Goal: Information Seeking & Learning: Learn about a topic

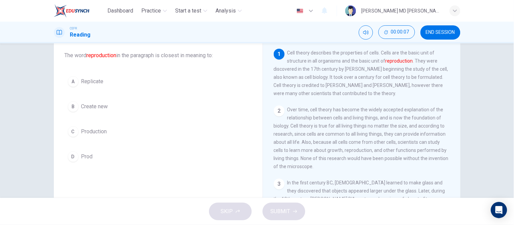
scroll to position [38, 0]
click at [434, 35] on span "END SESSION" at bounding box center [440, 32] width 29 height 5
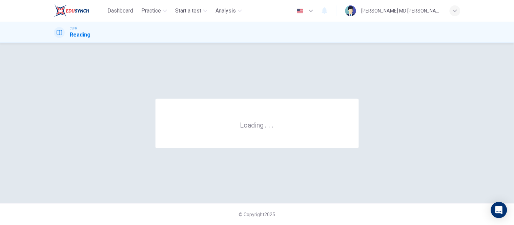
scroll to position [0, 0]
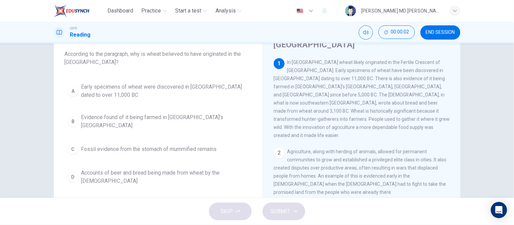
scroll to position [40, 0]
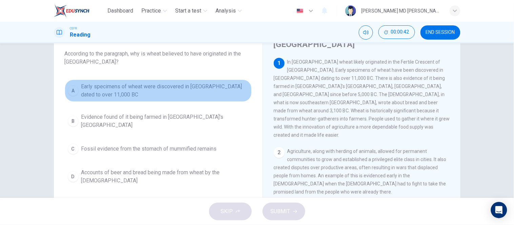
click at [217, 87] on span "Early specimens of wheat were discovered in Iraq dated to over 11,000 BC" at bounding box center [164, 91] width 167 height 16
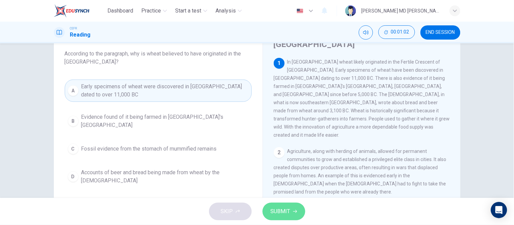
click at [284, 206] on button "SUBMIT" at bounding box center [283, 212] width 43 height 18
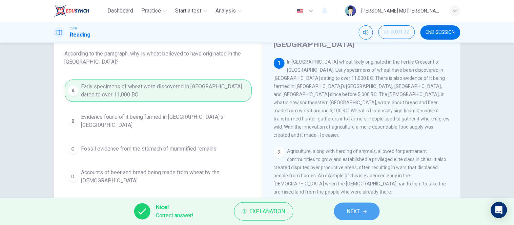
click at [356, 217] on button "NEXT" at bounding box center [357, 212] width 46 height 18
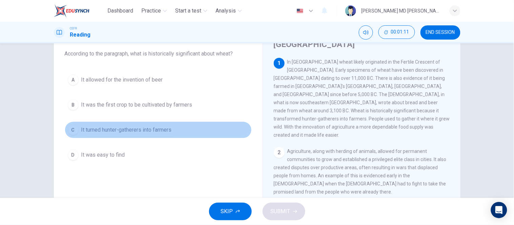
click at [150, 130] on span "It turned hunter-gatherers into farmers" at bounding box center [126, 130] width 90 height 8
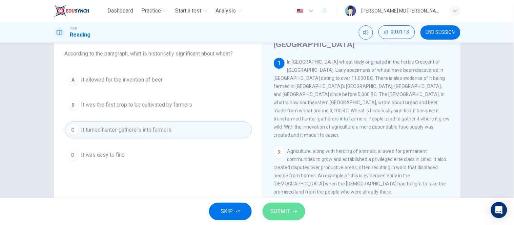
click at [277, 211] on span "SUBMIT" at bounding box center [281, 211] width 20 height 9
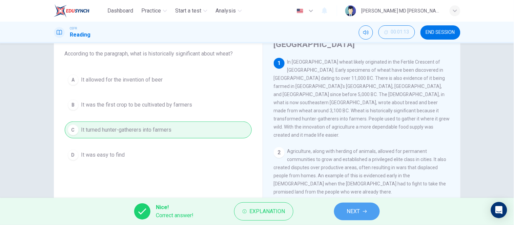
click at [353, 214] on span "NEXT" at bounding box center [353, 211] width 13 height 9
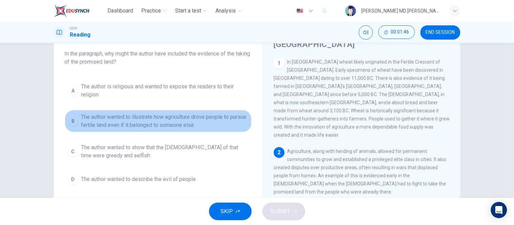
click at [179, 120] on span "The author wanted to illustrate how agriculture drove people to pursue fertile …" at bounding box center [164, 121] width 167 height 16
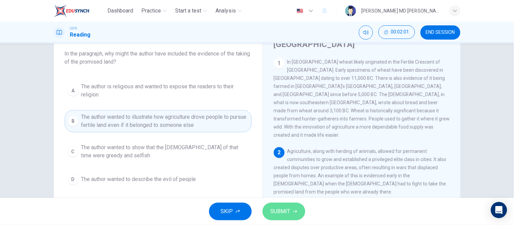
click at [281, 206] on button "SUBMIT" at bounding box center [283, 212] width 43 height 18
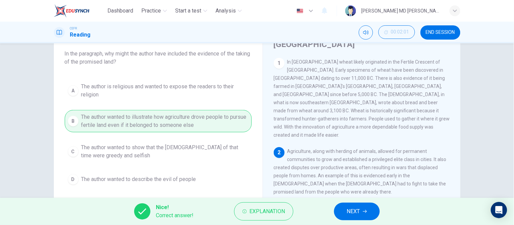
click at [353, 213] on span "NEXT" at bounding box center [353, 211] width 13 height 9
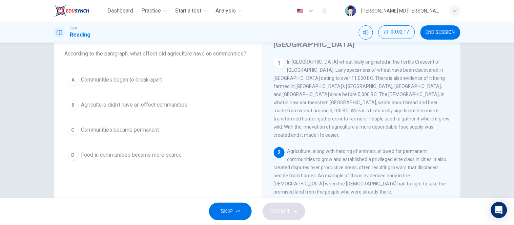
click at [155, 81] on span "Communities began to break apart" at bounding box center [121, 80] width 81 height 8
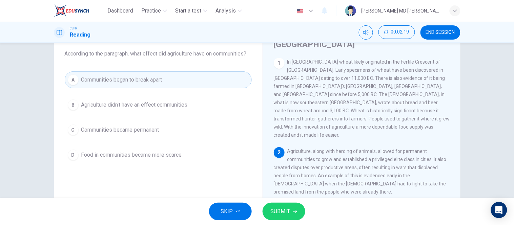
click at [271, 206] on button "SUBMIT" at bounding box center [283, 212] width 43 height 18
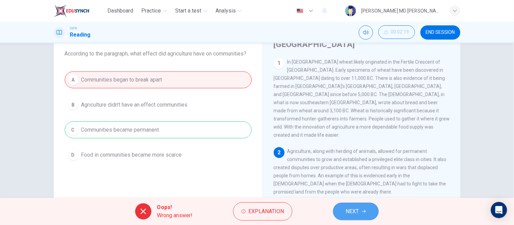
click at [354, 210] on span "NEXT" at bounding box center [352, 211] width 13 height 9
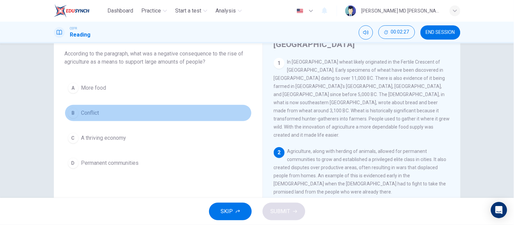
click at [104, 119] on button "B Conflict" at bounding box center [158, 113] width 187 height 17
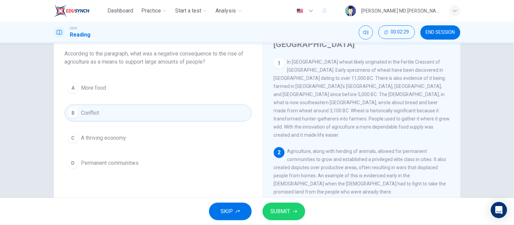
click at [283, 209] on span "SUBMIT" at bounding box center [281, 211] width 20 height 9
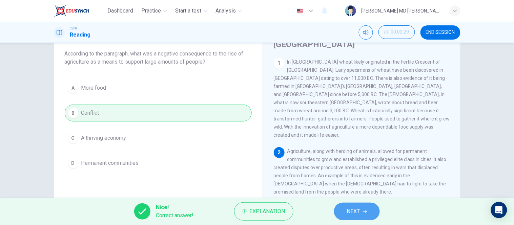
click at [356, 209] on span "NEXT" at bounding box center [353, 211] width 13 height 9
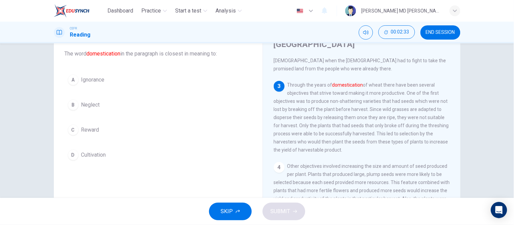
scroll to position [124, 0]
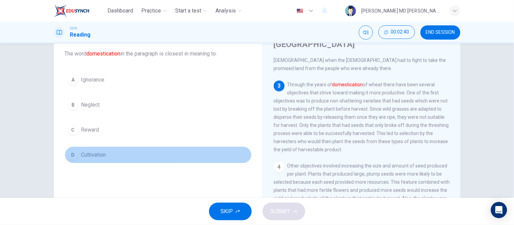
click at [104, 151] on span "Cultivation" at bounding box center [93, 155] width 25 height 8
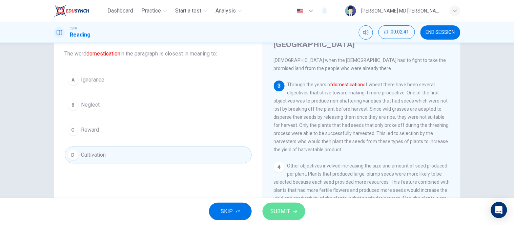
click at [283, 209] on span "SUBMIT" at bounding box center [281, 211] width 20 height 9
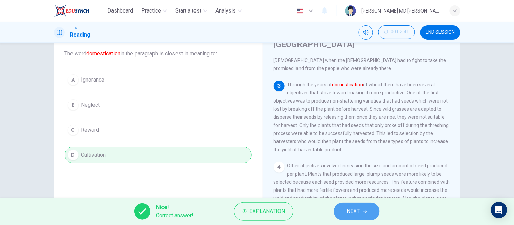
click at [358, 215] on span "NEXT" at bounding box center [353, 211] width 13 height 9
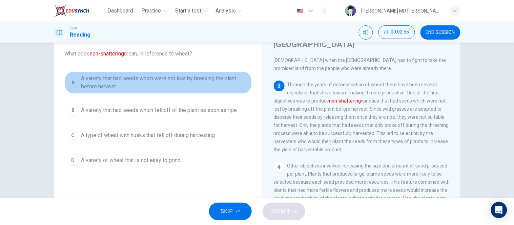
click at [198, 83] on span "A variety that had seeds which were not lost by breaking the plant before harve…" at bounding box center [164, 82] width 167 height 16
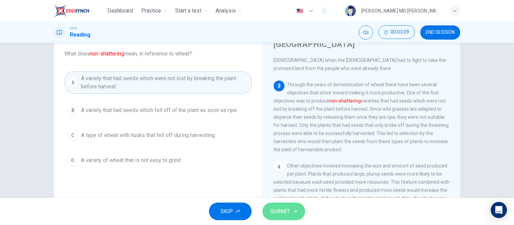
click at [289, 208] on span "SUBMIT" at bounding box center [281, 211] width 20 height 9
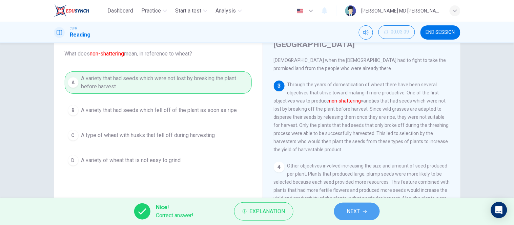
click at [361, 212] on button "NEXT" at bounding box center [357, 212] width 46 height 18
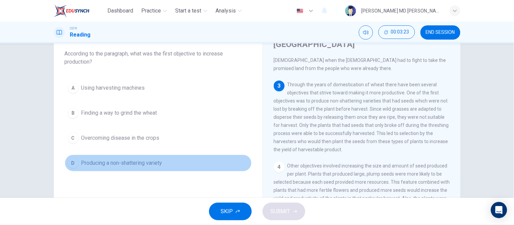
click at [163, 161] on button "D Producing a non-shattering variety" at bounding box center [158, 163] width 187 height 17
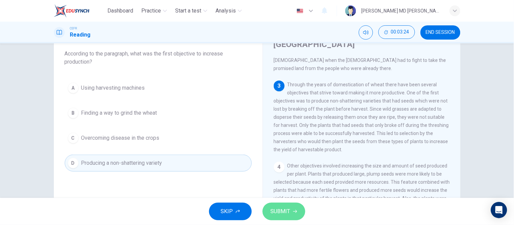
click at [276, 209] on span "SUBMIT" at bounding box center [281, 211] width 20 height 9
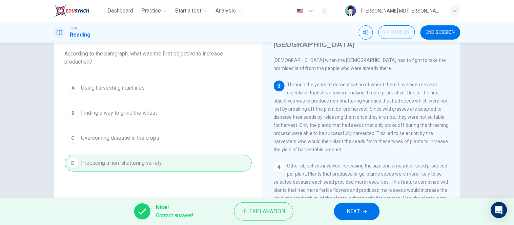
click at [360, 211] on span "NEXT" at bounding box center [353, 211] width 13 height 9
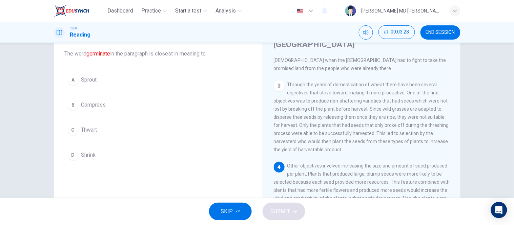
scroll to position [127, 0]
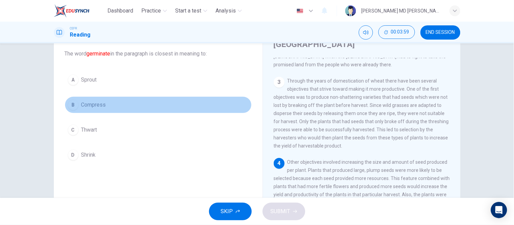
click at [105, 99] on button "B Compress" at bounding box center [158, 104] width 187 height 17
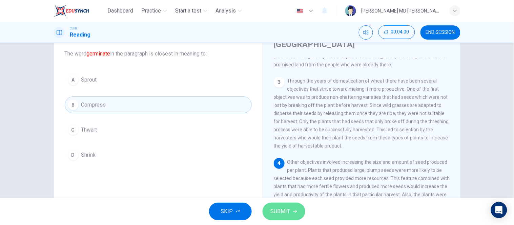
click at [290, 215] on button "SUBMIT" at bounding box center [283, 212] width 43 height 18
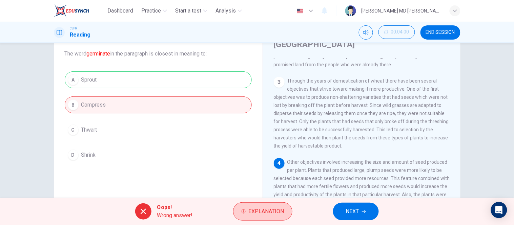
click at [241, 216] on button "Explanation" at bounding box center [262, 211] width 59 height 18
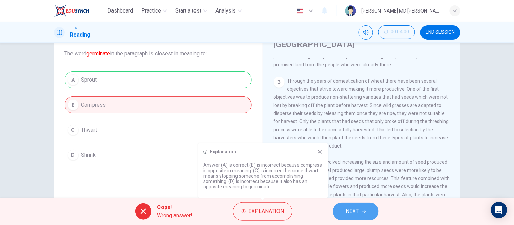
click at [361, 214] on button "NEXT" at bounding box center [356, 212] width 46 height 18
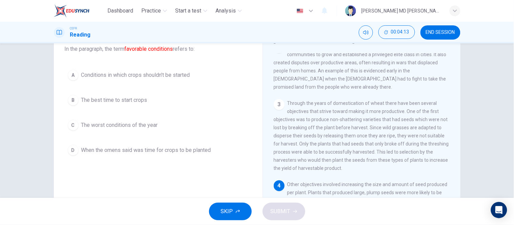
scroll to position [44, 0]
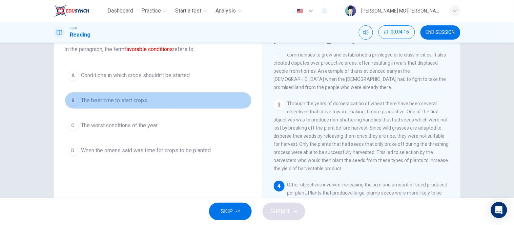
click at [144, 102] on span "The best time to start crops" at bounding box center [114, 100] width 66 height 8
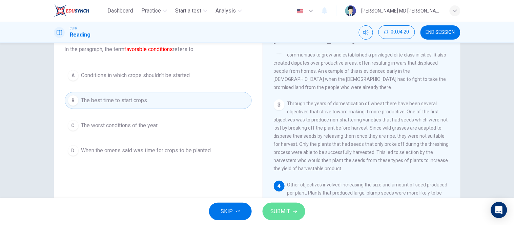
click at [283, 211] on span "SUBMIT" at bounding box center [281, 211] width 20 height 9
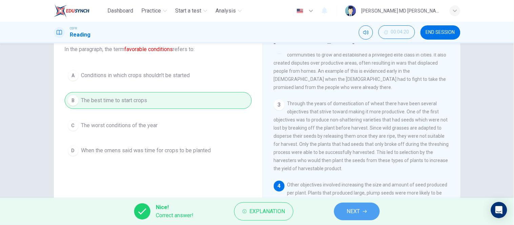
click at [362, 210] on button "NEXT" at bounding box center [357, 212] width 46 height 18
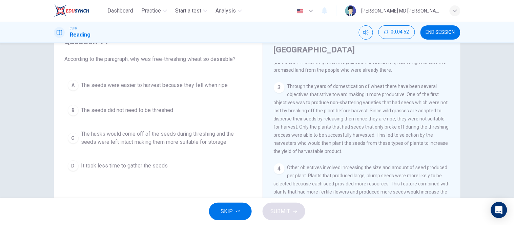
scroll to position [34, 0]
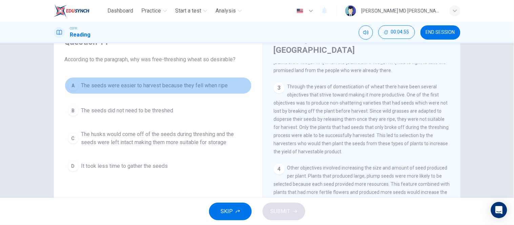
click at [212, 83] on span "The seeds were easier to harvest because they fell when ripe" at bounding box center [154, 86] width 147 height 8
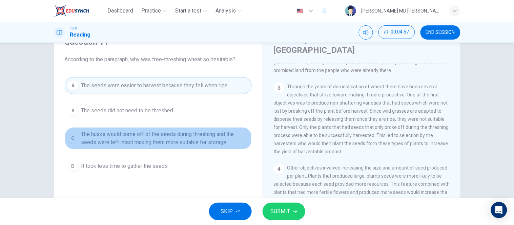
click at [218, 136] on span "The husks would come off of the seeds during threshing and the seeds were left …" at bounding box center [164, 138] width 167 height 16
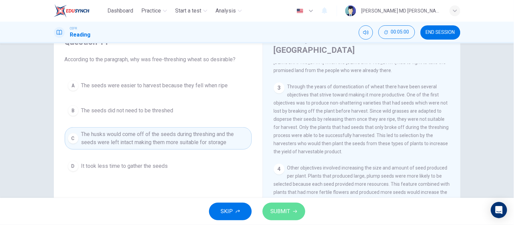
click at [283, 207] on span "SUBMIT" at bounding box center [281, 211] width 20 height 9
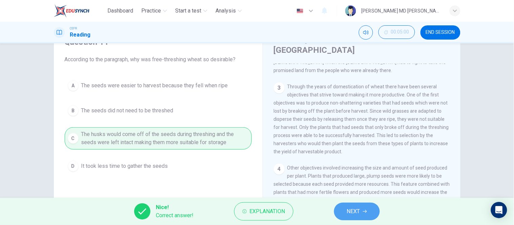
click at [349, 213] on span "NEXT" at bounding box center [353, 211] width 13 height 9
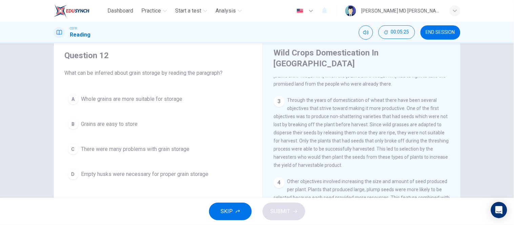
scroll to position [20, 0]
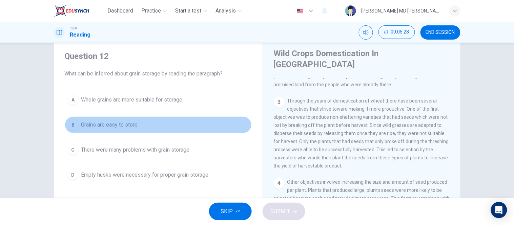
click at [151, 124] on button "B Grains are easy to store" at bounding box center [158, 124] width 187 height 17
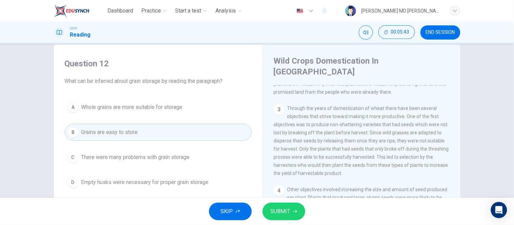
scroll to position [11, 0]
click at [301, 208] on button "SUBMIT" at bounding box center [283, 212] width 43 height 18
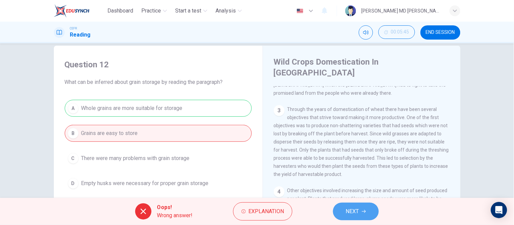
click at [358, 212] on span "NEXT" at bounding box center [352, 211] width 13 height 9
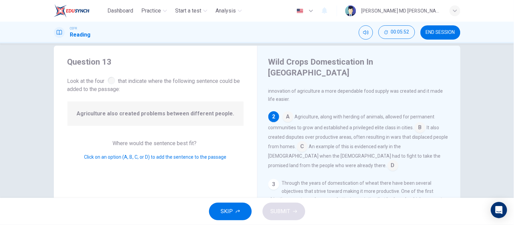
scroll to position [63, 0]
click at [420, 124] on input at bounding box center [419, 129] width 11 height 11
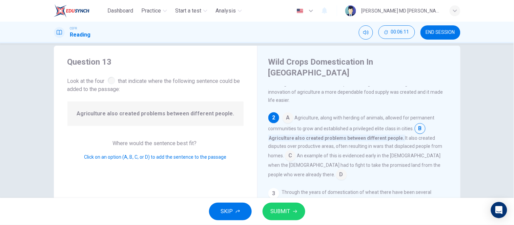
click at [417, 124] on input at bounding box center [419, 129] width 11 height 11
click at [288, 151] on input at bounding box center [290, 156] width 11 height 11
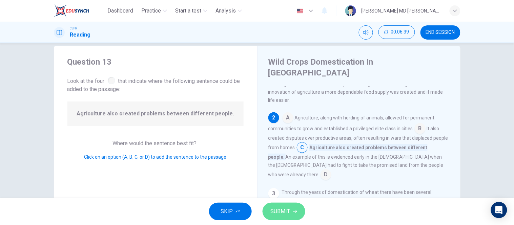
click at [285, 212] on span "SUBMIT" at bounding box center [281, 211] width 20 height 9
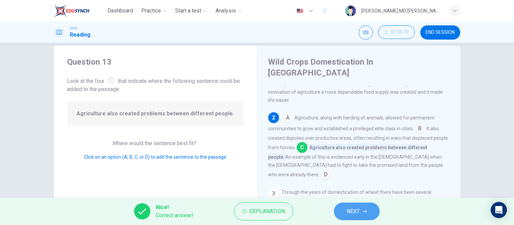
click at [362, 211] on button "NEXT" at bounding box center [357, 212] width 46 height 18
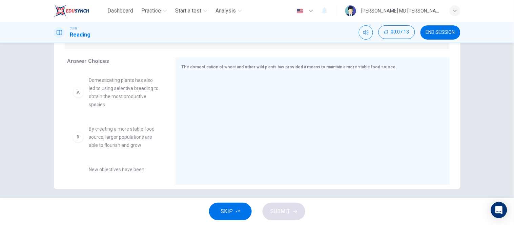
scroll to position [103, 0]
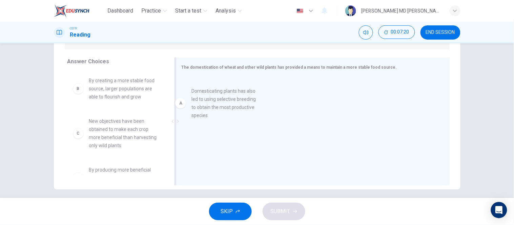
drag, startPoint x: 124, startPoint y: 93, endPoint x: 240, endPoint y: 105, distance: 117.4
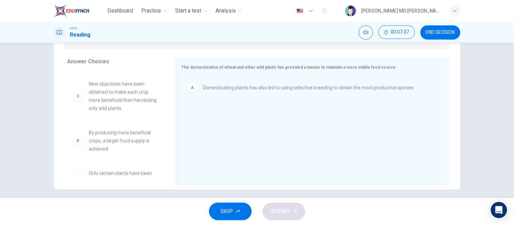
scroll to position [37, 0]
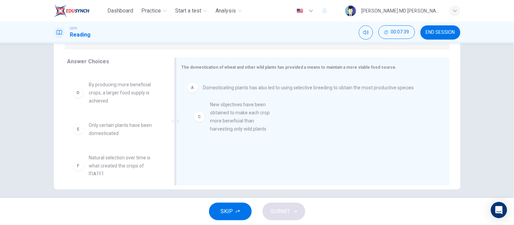
drag, startPoint x: 110, startPoint y: 89, endPoint x: 235, endPoint y: 111, distance: 127.1
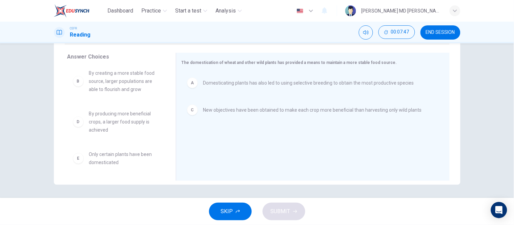
scroll to position [0, 0]
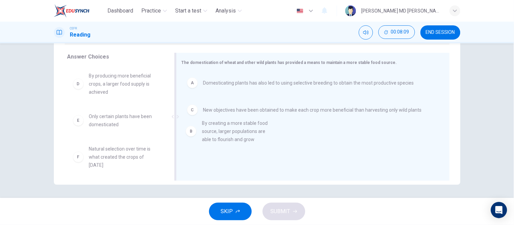
drag, startPoint x: 123, startPoint y: 82, endPoint x: 242, endPoint y: 131, distance: 128.7
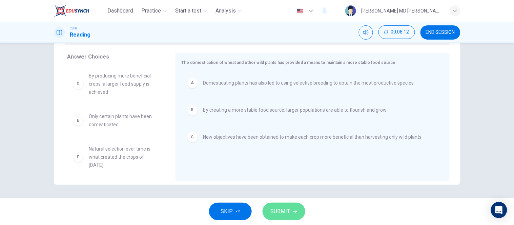
click at [294, 208] on button "SUBMIT" at bounding box center [283, 212] width 43 height 18
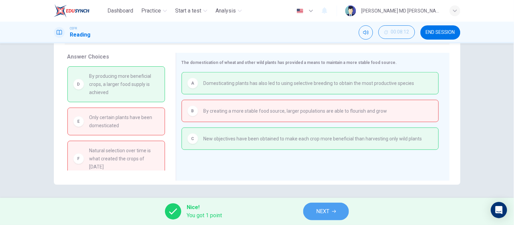
click at [335, 215] on button "NEXT" at bounding box center [326, 212] width 46 height 18
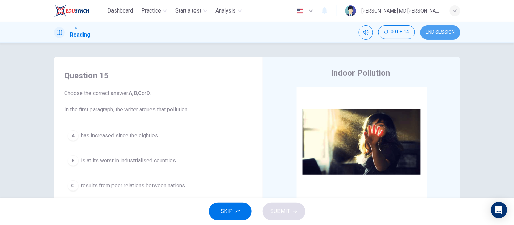
click at [432, 32] on span "END SESSION" at bounding box center [440, 32] width 29 height 5
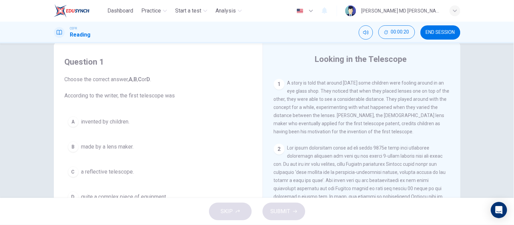
scroll to position [137, 0]
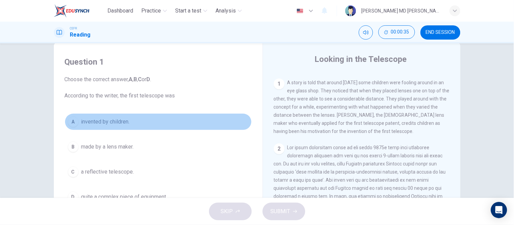
click at [137, 117] on button "A invented by children." at bounding box center [158, 121] width 187 height 17
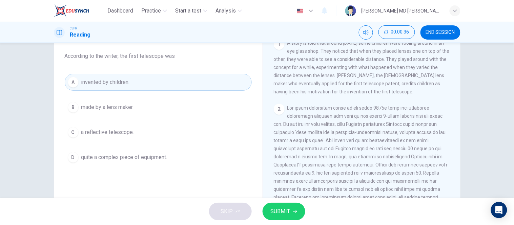
scroll to position [55, 0]
click at [292, 208] on button "SUBMIT" at bounding box center [283, 212] width 43 height 18
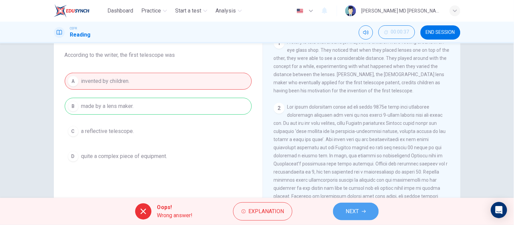
click at [351, 215] on span "NEXT" at bounding box center [352, 211] width 13 height 9
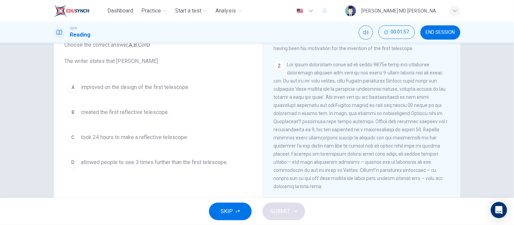
scroll to position [47, 0]
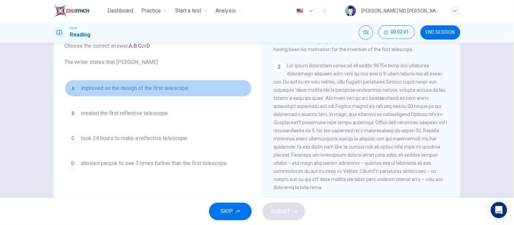
click at [160, 88] on span "improved on the design of the first telescope." at bounding box center [135, 88] width 108 height 8
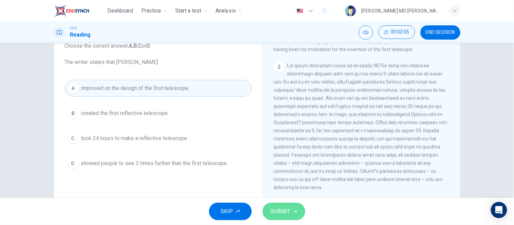
click at [280, 215] on span "SUBMIT" at bounding box center [281, 211] width 20 height 9
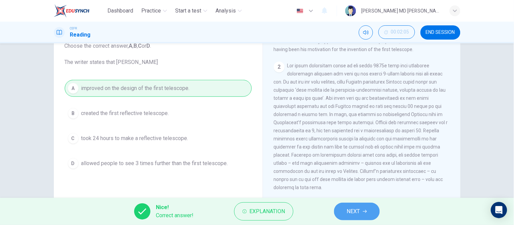
click at [349, 211] on span "NEXT" at bounding box center [353, 211] width 13 height 9
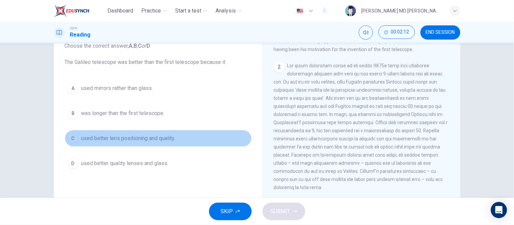
click at [175, 142] on button "C used better lens positioning and quality." at bounding box center [158, 138] width 187 height 17
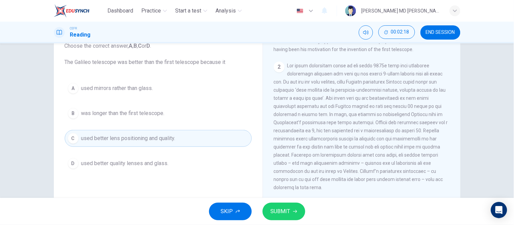
click at [276, 208] on span "SUBMIT" at bounding box center [281, 211] width 20 height 9
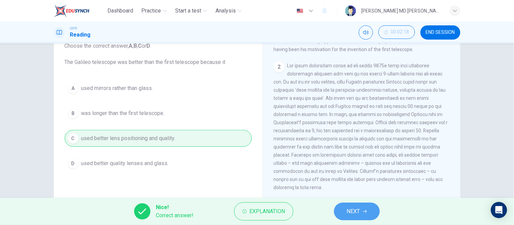
click at [347, 206] on button "NEXT" at bounding box center [357, 212] width 46 height 18
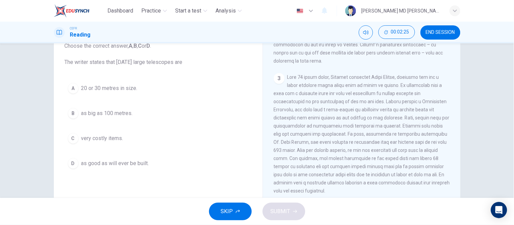
scroll to position [311, 0]
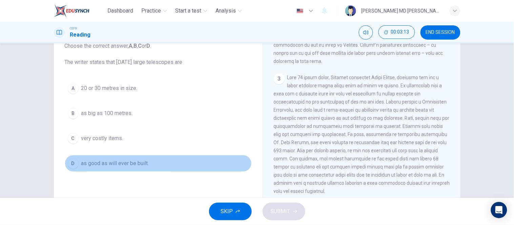
click at [134, 162] on span "as good as will ever be built." at bounding box center [115, 163] width 68 height 8
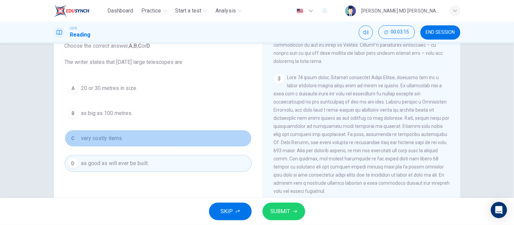
click at [128, 138] on button "C very costly items." at bounding box center [158, 138] width 187 height 17
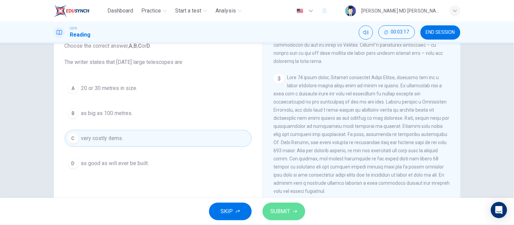
click at [288, 207] on span "SUBMIT" at bounding box center [281, 211] width 20 height 9
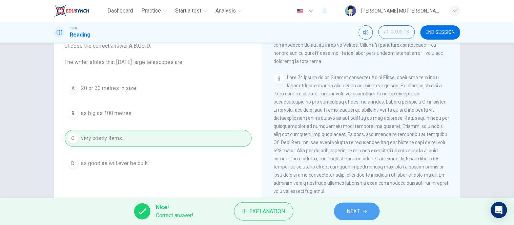
click at [367, 211] on icon "button" at bounding box center [365, 211] width 4 height 3
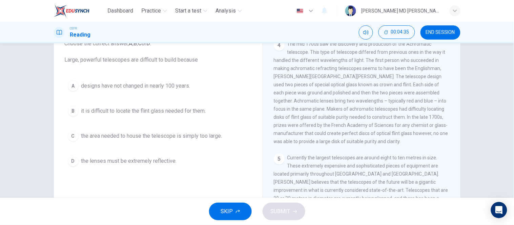
scroll to position [49, 0]
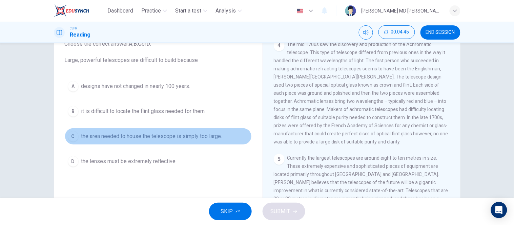
click at [195, 129] on button "C the area needed to house the telescope is simply too large." at bounding box center [158, 136] width 187 height 17
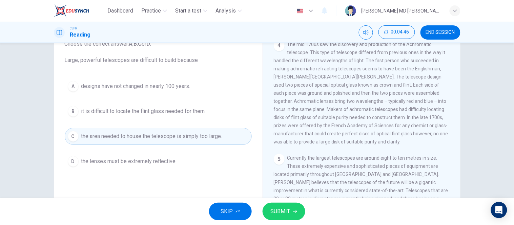
click at [280, 207] on span "SUBMIT" at bounding box center [281, 211] width 20 height 9
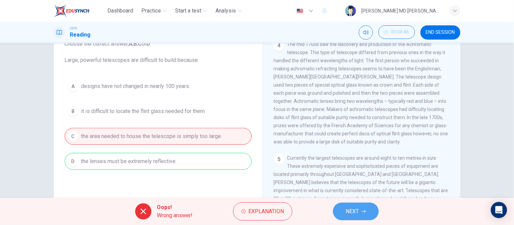
click at [347, 214] on span "NEXT" at bounding box center [352, 211] width 13 height 9
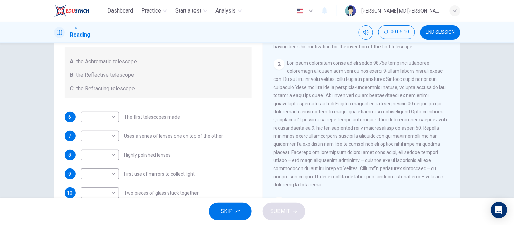
scroll to position [156, 0]
click at [105, 119] on body "Dashboard Practice Start a test Analysis English en ​ NUR [PERSON_NAME] MD NAZR…" at bounding box center [257, 112] width 514 height 225
click at [95, 147] on li "C" at bounding box center [98, 149] width 38 height 11
type input "C"
click at [106, 136] on body "Dashboard Practice Start a test Analysis English en ​ NUR [PERSON_NAME] MD NAZR…" at bounding box center [257, 112] width 514 height 225
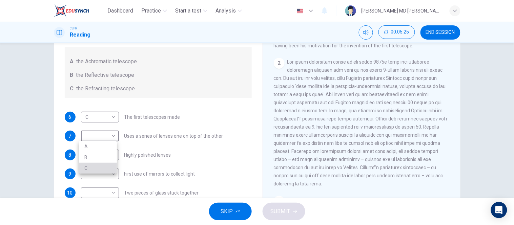
click at [89, 166] on li "C" at bounding box center [98, 168] width 38 height 11
type input "C"
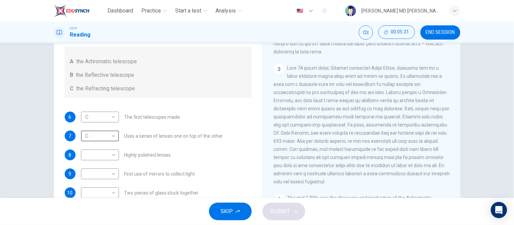
scroll to position [288, 0]
click at [107, 152] on body "Dashboard Practice Start a test Analysis English en ​ NUR [PERSON_NAME] MD NAZR…" at bounding box center [257, 112] width 514 height 225
click at [96, 173] on li "B" at bounding box center [98, 176] width 38 height 11
type input "B"
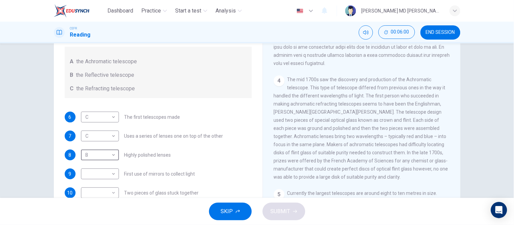
scroll to position [407, 0]
click at [113, 170] on body "Dashboard Practice Start a test Analysis English en ​ NUR [PERSON_NAME] MD NAZR…" at bounding box center [257, 112] width 514 height 225
click at [86, 185] on li "A" at bounding box center [98, 184] width 38 height 11
type input "A"
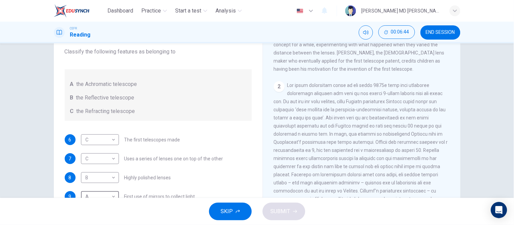
scroll to position [107, 0]
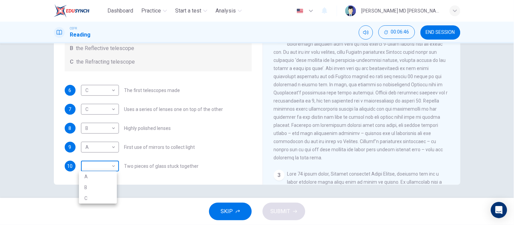
click at [103, 164] on body "Dashboard Practice Start a test Analysis English en ​ NUR [PERSON_NAME] MD NAZR…" at bounding box center [257, 112] width 514 height 225
click at [98, 177] on li "A" at bounding box center [98, 176] width 38 height 11
click at [107, 167] on body "Dashboard Practice Start a test Analysis English en ​ NUR [PERSON_NAME] MD NAZR…" at bounding box center [257, 112] width 514 height 225
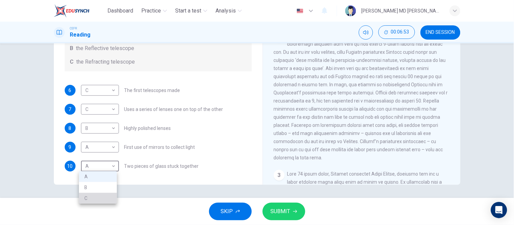
click at [85, 197] on li "C" at bounding box center [98, 198] width 38 height 11
type input "C"
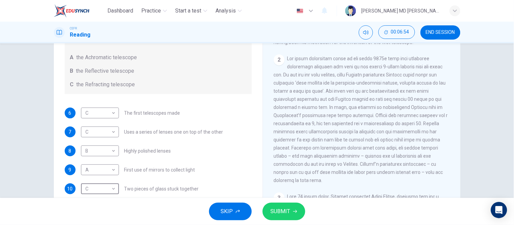
scroll to position [82, 0]
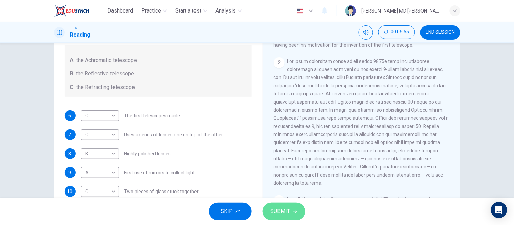
click at [292, 209] on button "SUBMIT" at bounding box center [283, 212] width 43 height 18
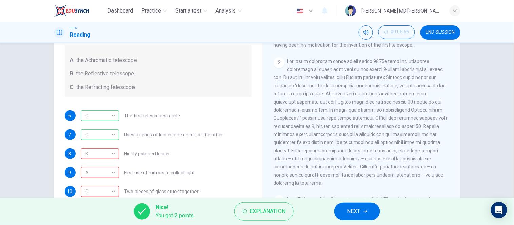
scroll to position [107, 0]
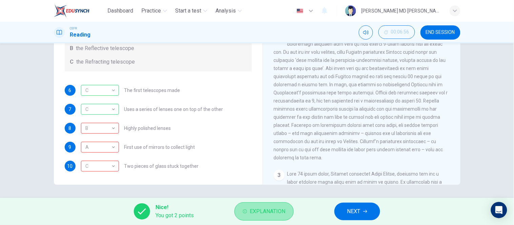
click at [268, 217] on button "Explanation" at bounding box center [263, 211] width 59 height 18
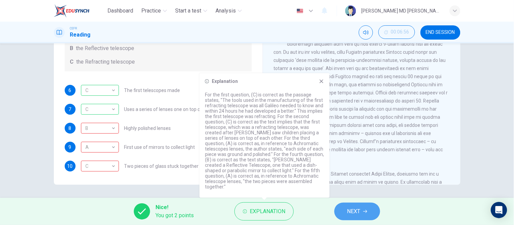
click at [353, 218] on button "NEXT" at bounding box center [357, 212] width 46 height 18
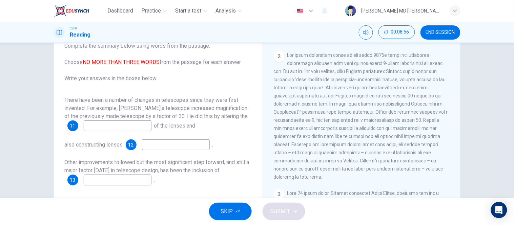
scroll to position [195, 0]
click at [125, 127] on input at bounding box center [118, 126] width 68 height 11
type input "positions"
click at [167, 147] on input at bounding box center [176, 144] width 68 height 11
type input "of better quality"
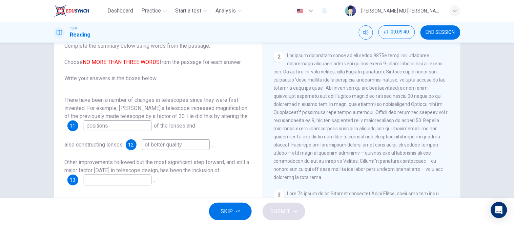
click at [129, 182] on input at bounding box center [118, 180] width 68 height 11
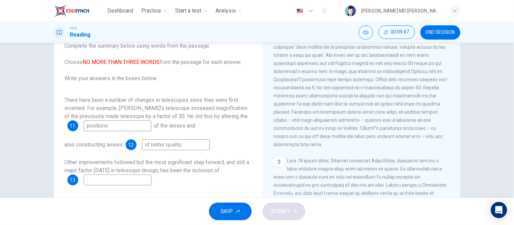
scroll to position [228, 0]
type input "light"
click at [283, 217] on button "SUBMIT" at bounding box center [283, 212] width 43 height 18
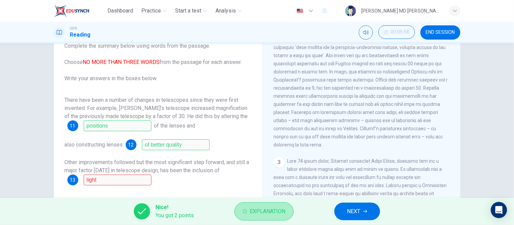
click at [283, 217] on button "Explanation" at bounding box center [263, 211] width 59 height 18
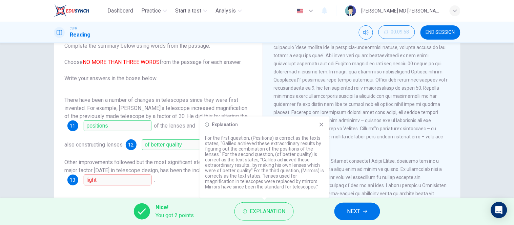
click at [313, 212] on div "Nice! You got 2 points Explanation NEXT" at bounding box center [257, 211] width 514 height 27
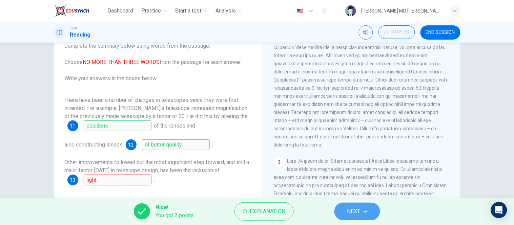
click at [353, 210] on span "NEXT" at bounding box center [353, 211] width 13 height 9
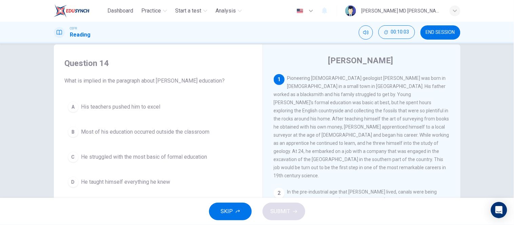
scroll to position [9, 0]
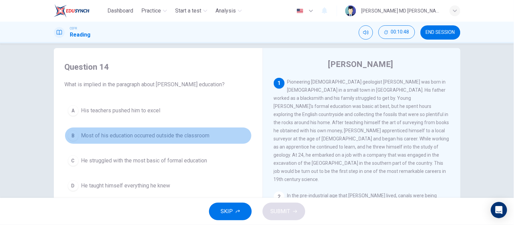
click at [154, 134] on span "Most of his education occurred outside the classroom" at bounding box center [145, 136] width 128 height 8
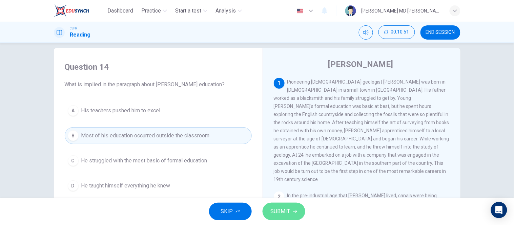
click at [284, 214] on span "SUBMIT" at bounding box center [281, 211] width 20 height 9
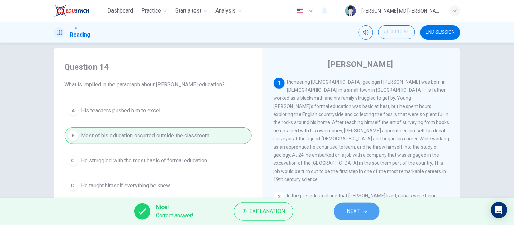
click at [344, 211] on button "NEXT" at bounding box center [357, 212] width 46 height 18
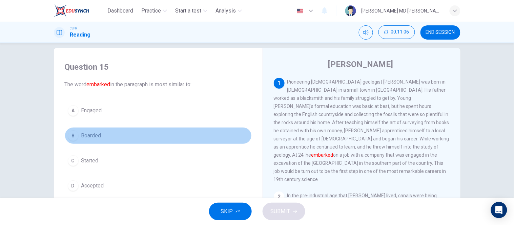
click at [102, 136] on button "B Boarded" at bounding box center [158, 135] width 187 height 17
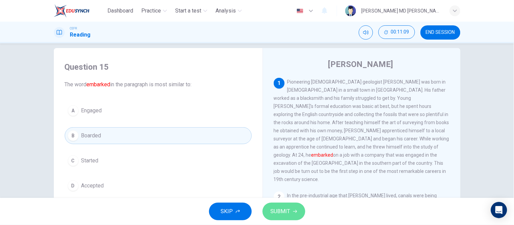
click at [288, 209] on span "SUBMIT" at bounding box center [281, 211] width 20 height 9
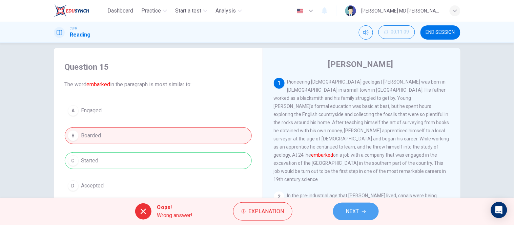
click at [352, 211] on span "NEXT" at bounding box center [352, 211] width 13 height 9
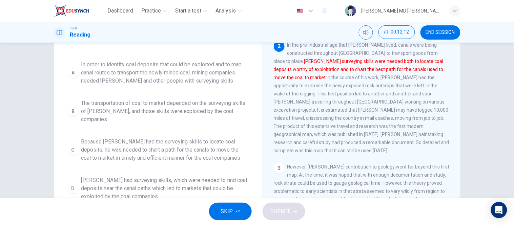
scroll to position [70, 0]
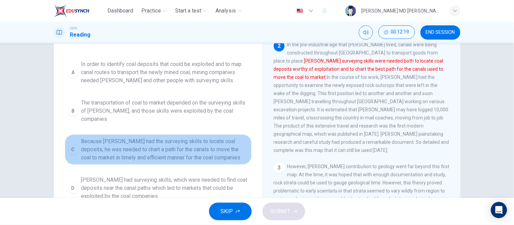
click at [195, 146] on span "Because [PERSON_NAME] had the surveying skills to locate coal deposits, he was …" at bounding box center [164, 149] width 167 height 24
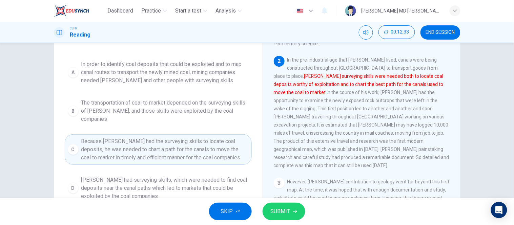
scroll to position [74, 0]
click at [290, 207] on button "SUBMIT" at bounding box center [283, 212] width 43 height 18
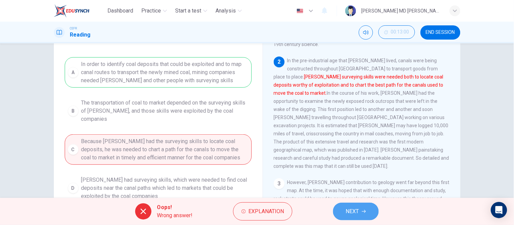
click at [363, 209] on button "NEXT" at bounding box center [356, 212] width 46 height 18
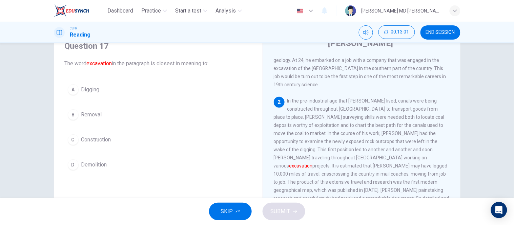
scroll to position [29, 0]
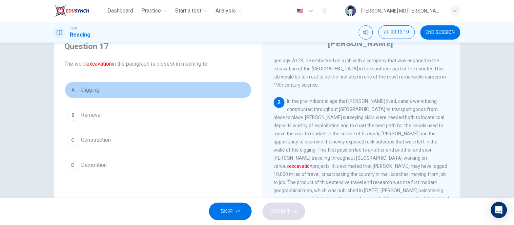
click at [114, 95] on button "A Digging" at bounding box center [158, 90] width 187 height 17
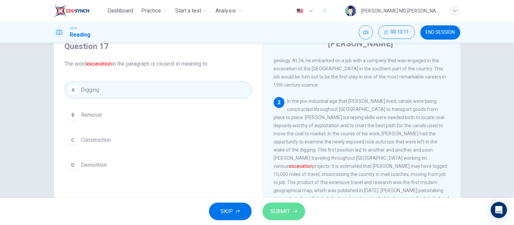
click at [285, 212] on span "SUBMIT" at bounding box center [281, 211] width 20 height 9
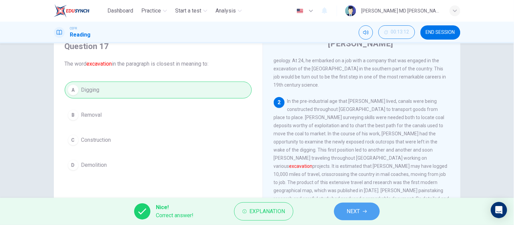
click at [356, 212] on span "NEXT" at bounding box center [353, 211] width 13 height 9
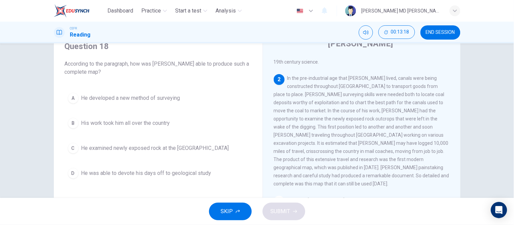
scroll to position [97, 0]
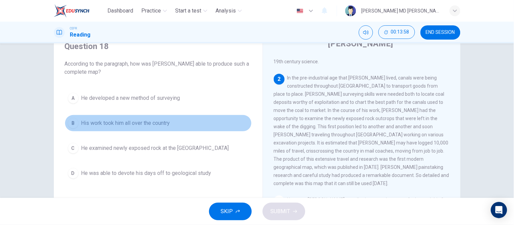
click at [163, 121] on span "His work took him all over the country" at bounding box center [125, 123] width 89 height 8
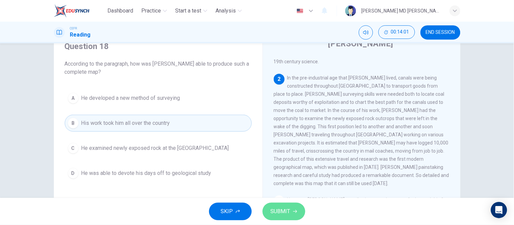
click at [274, 209] on span "SUBMIT" at bounding box center [281, 211] width 20 height 9
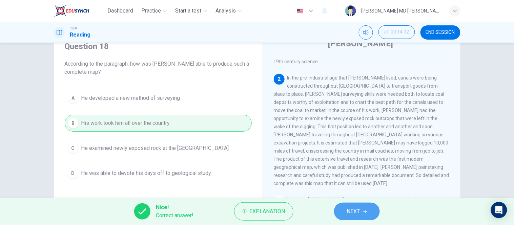
click at [347, 214] on span "NEXT" at bounding box center [353, 211] width 13 height 9
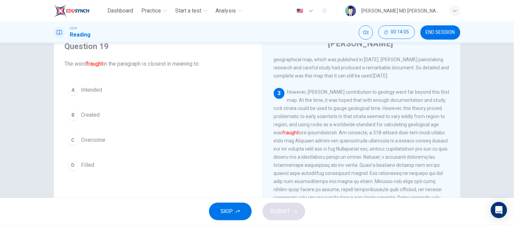
scroll to position [207, 0]
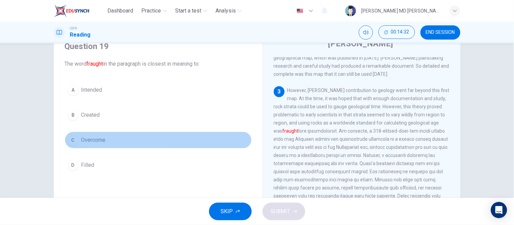
click at [94, 139] on span "Overcome" at bounding box center [93, 140] width 24 height 8
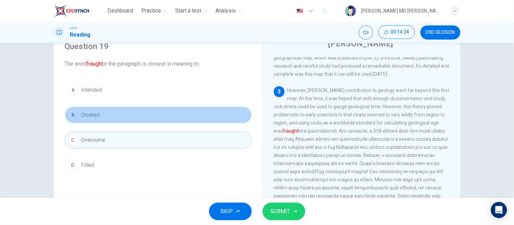
click at [97, 114] on span "Created" at bounding box center [90, 115] width 19 height 8
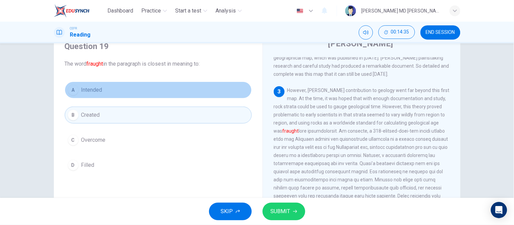
click at [94, 87] on span "Intended" at bounding box center [91, 90] width 21 height 8
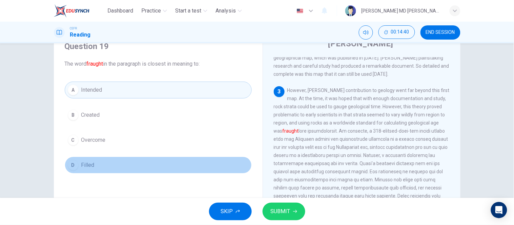
click at [99, 164] on button "D Filled" at bounding box center [158, 165] width 187 height 17
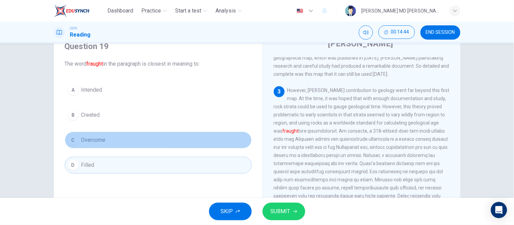
click at [219, 132] on button "C Overcome" at bounding box center [158, 140] width 187 height 17
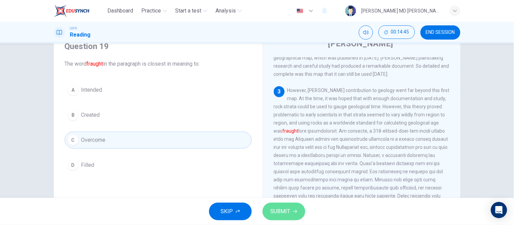
click at [288, 207] on button "SUBMIT" at bounding box center [283, 212] width 43 height 18
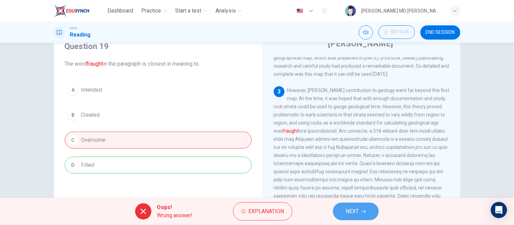
click at [353, 211] on span "NEXT" at bounding box center [352, 211] width 13 height 9
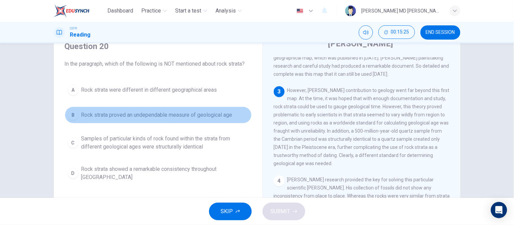
click at [170, 114] on span "Rock strata proved an undependable measure of geological age" at bounding box center [156, 115] width 151 height 8
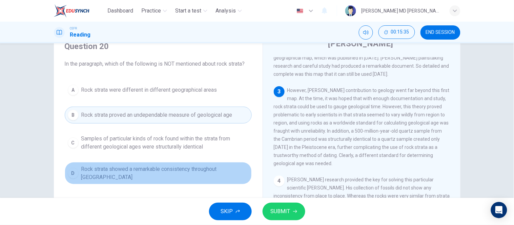
click at [174, 168] on span "Rock strata showed a remarkable consistency throughout [GEOGRAPHIC_DATA]" at bounding box center [164, 173] width 167 height 16
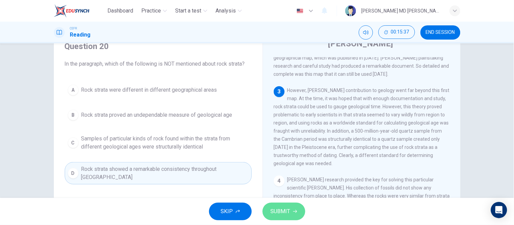
click at [278, 211] on span "SUBMIT" at bounding box center [281, 211] width 20 height 9
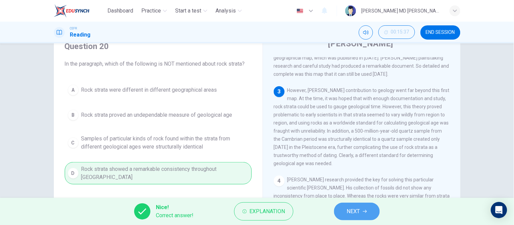
click at [350, 208] on span "NEXT" at bounding box center [353, 211] width 13 height 9
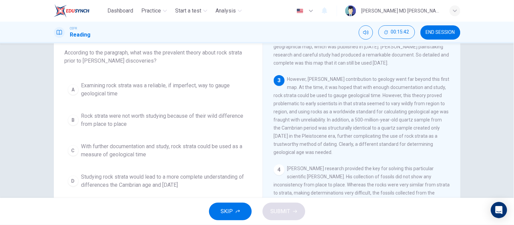
scroll to position [41, 0]
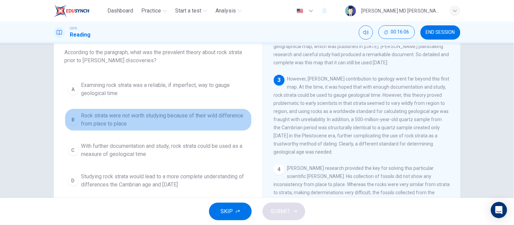
click at [188, 114] on span "Rock strata were not worth studying because of their wild difference from place…" at bounding box center [164, 120] width 167 height 16
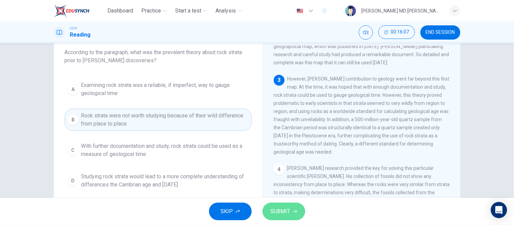
click at [292, 210] on button "SUBMIT" at bounding box center [283, 212] width 43 height 18
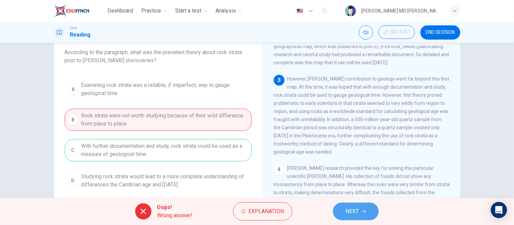
click at [357, 211] on span "NEXT" at bounding box center [352, 211] width 13 height 9
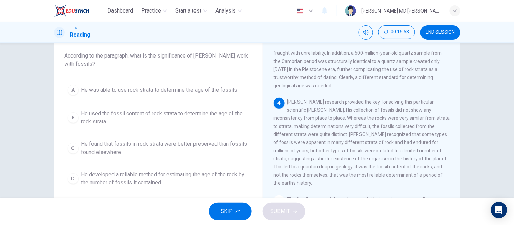
scroll to position [38, 0]
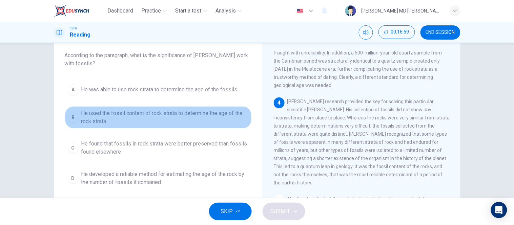
click at [197, 115] on span "He used the fossil content of rock strata to determine the age of the rock stra…" at bounding box center [164, 117] width 167 height 16
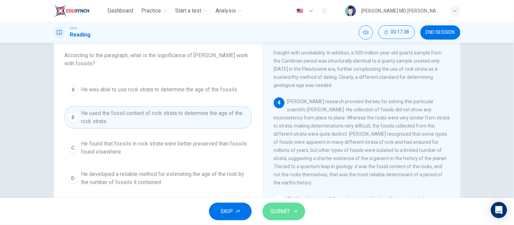
click at [289, 209] on span "SUBMIT" at bounding box center [281, 211] width 20 height 9
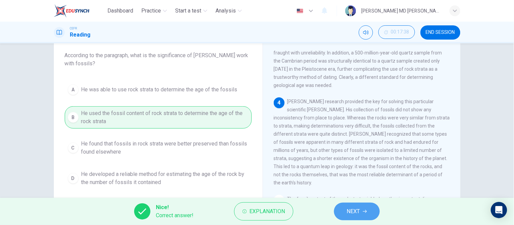
click at [344, 213] on button "NEXT" at bounding box center [357, 212] width 46 height 18
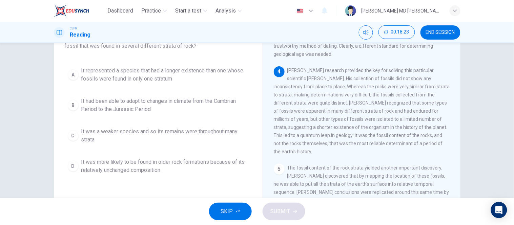
scroll to position [56, 0]
click at [160, 131] on span "It was a weaker species and so its remains were throughout many strata" at bounding box center [164, 135] width 167 height 16
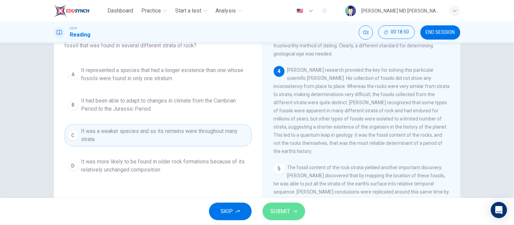
click at [290, 208] on button "SUBMIT" at bounding box center [283, 212] width 43 height 18
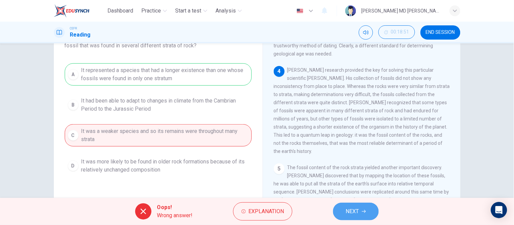
click at [341, 212] on button "NEXT" at bounding box center [356, 212] width 46 height 18
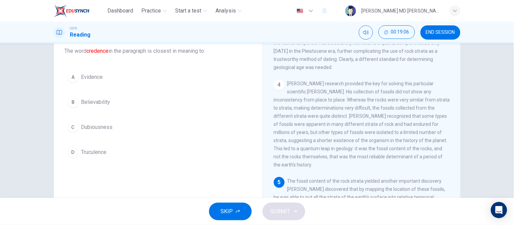
scroll to position [38, 0]
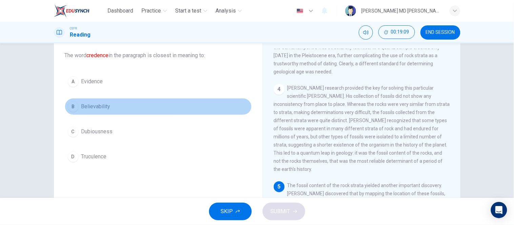
click at [106, 106] on span "Believability" at bounding box center [95, 107] width 29 height 8
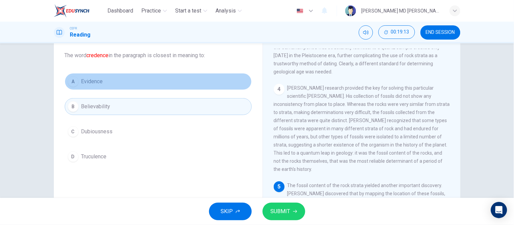
click at [141, 81] on button "A Evidence" at bounding box center [158, 81] width 187 height 17
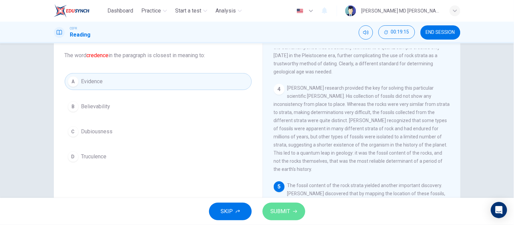
click at [272, 214] on span "SUBMIT" at bounding box center [281, 211] width 20 height 9
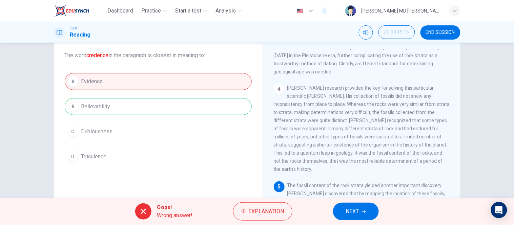
click at [348, 210] on span "NEXT" at bounding box center [352, 211] width 13 height 9
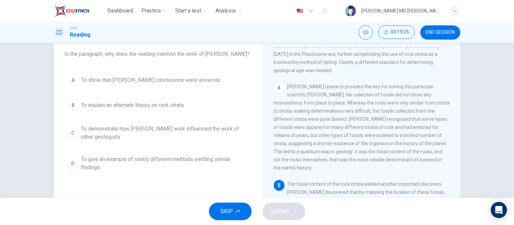
scroll to position [40, 0]
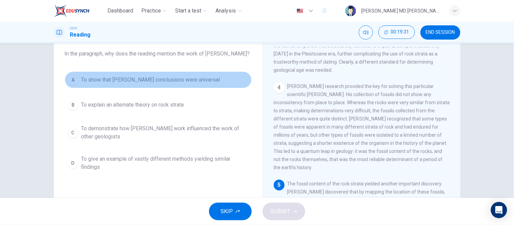
click at [183, 77] on span "To show that [PERSON_NAME] conclusions were universal" at bounding box center [150, 80] width 139 height 8
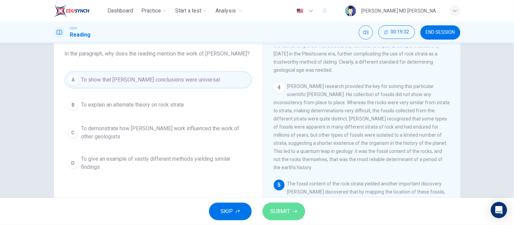
click at [280, 208] on span "SUBMIT" at bounding box center [281, 211] width 20 height 9
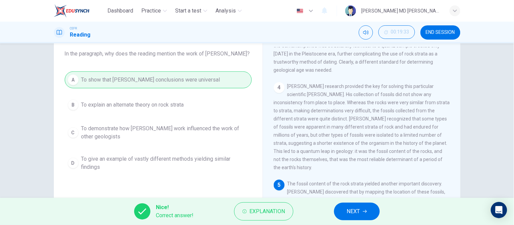
click at [364, 208] on button "NEXT" at bounding box center [357, 212] width 46 height 18
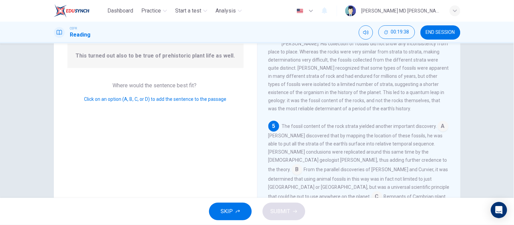
scroll to position [69, 0]
click at [382, 192] on input at bounding box center [376, 197] width 11 height 11
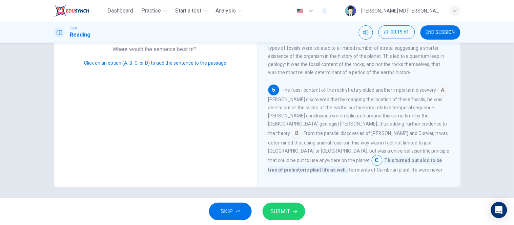
scroll to position [107, 0]
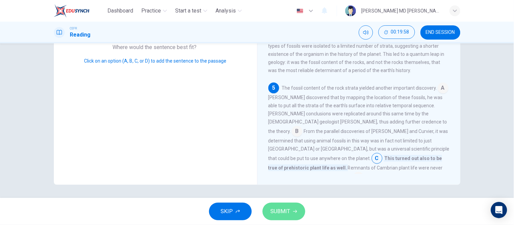
click at [272, 206] on button "SUBMIT" at bounding box center [283, 212] width 43 height 18
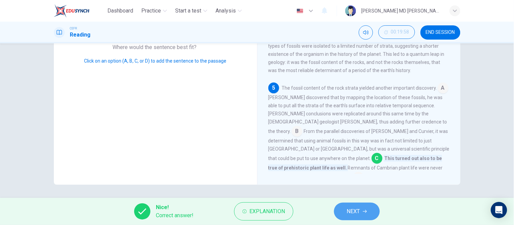
click at [360, 207] on span "NEXT" at bounding box center [353, 211] width 13 height 9
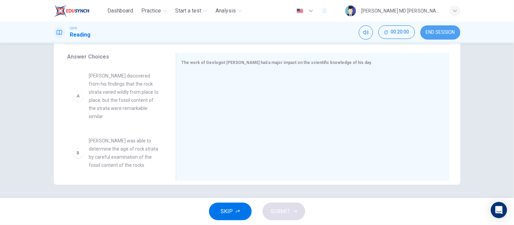
click at [437, 33] on span "END SESSION" at bounding box center [440, 32] width 29 height 5
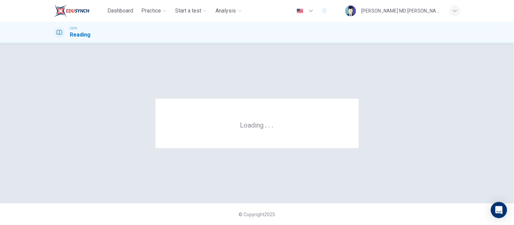
scroll to position [0, 0]
